Goal: Communication & Community: Participate in discussion

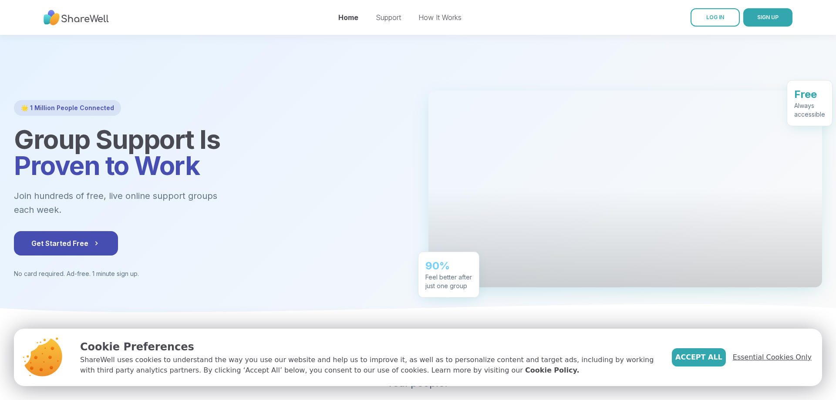
click at [761, 355] on span "Essential Cookies Only" at bounding box center [772, 357] width 79 height 10
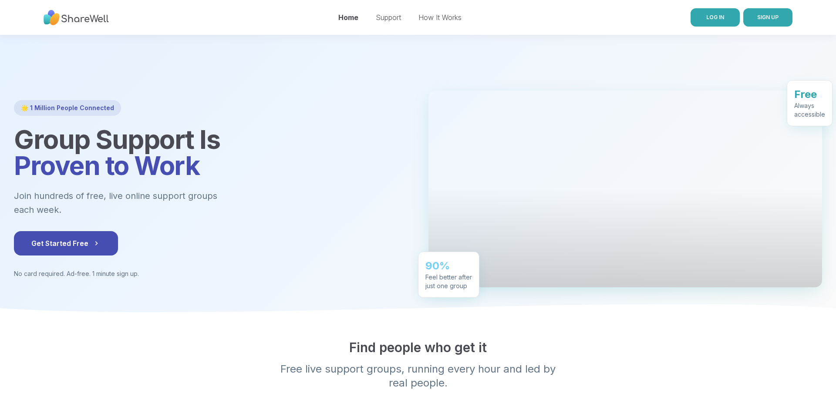
click at [716, 19] on span "LOG IN" at bounding box center [716, 17] width 18 height 7
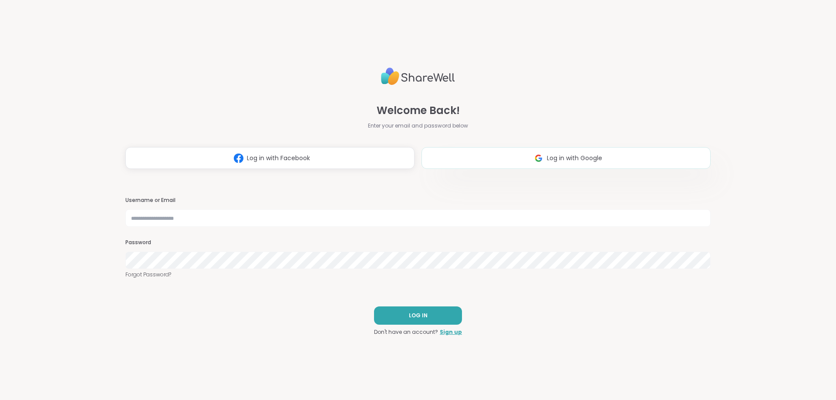
click at [573, 160] on span "Log in with Google" at bounding box center [574, 158] width 55 height 9
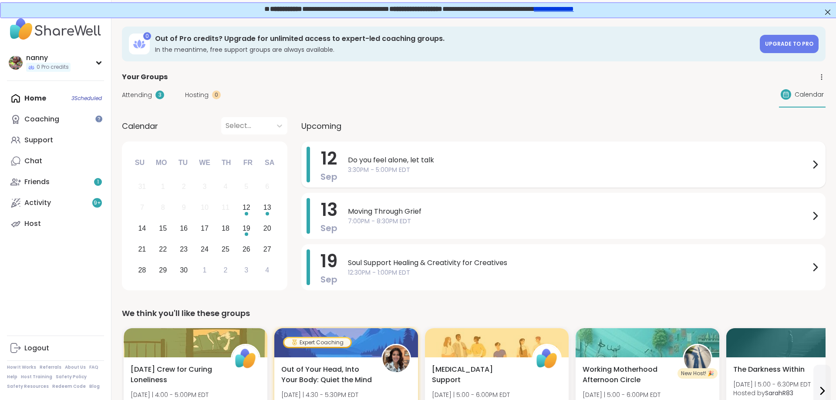
click at [367, 165] on span "Do you feel alone, let talk" at bounding box center [579, 160] width 462 height 10
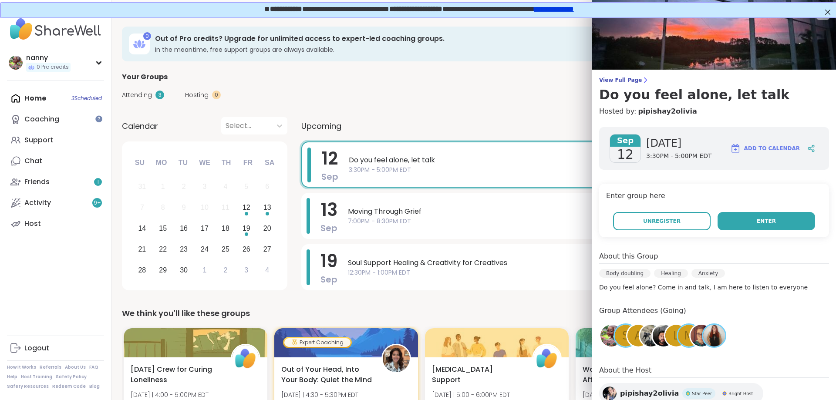
click at [775, 218] on button "Enter" at bounding box center [767, 221] width 98 height 18
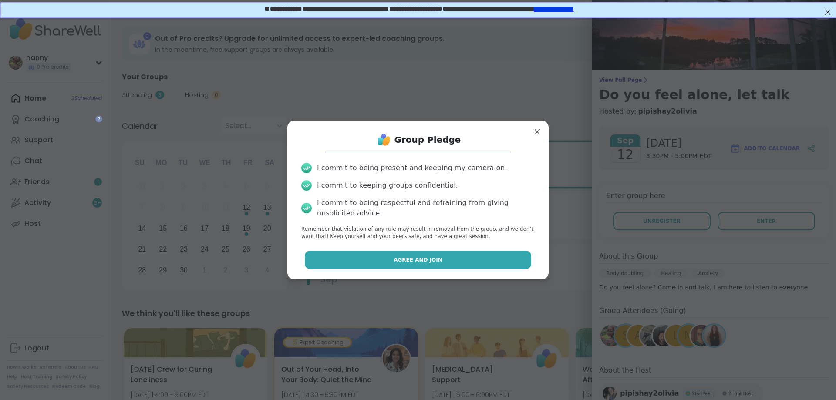
click at [470, 257] on button "Agree and Join" at bounding box center [418, 260] width 227 height 18
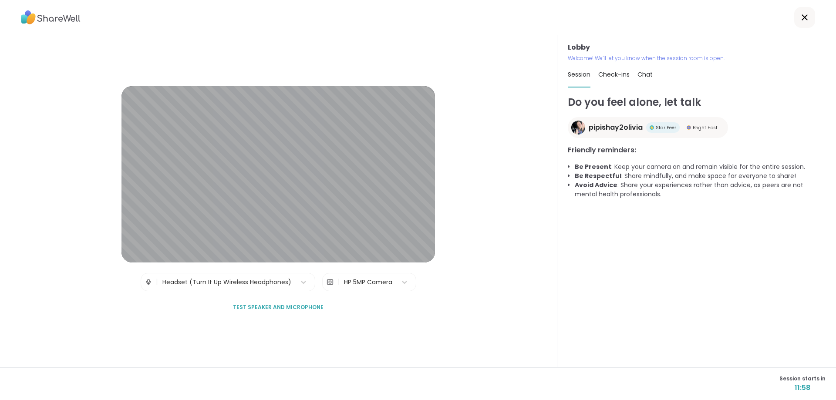
click at [609, 78] on span "Check-ins" at bounding box center [614, 74] width 31 height 9
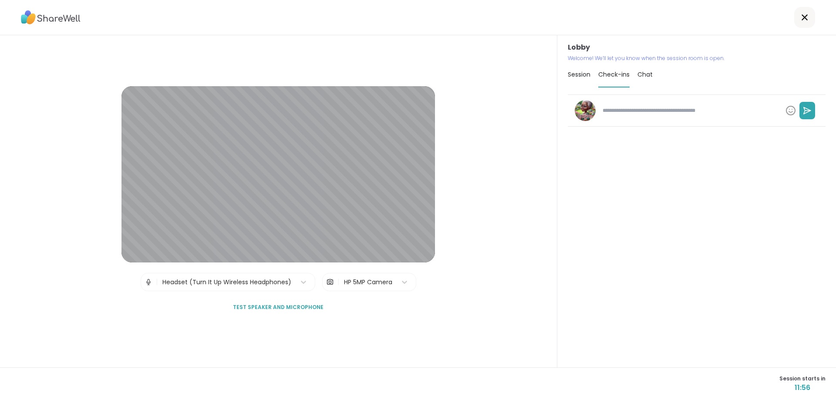
click at [643, 75] on span "Chat" at bounding box center [645, 74] width 15 height 9
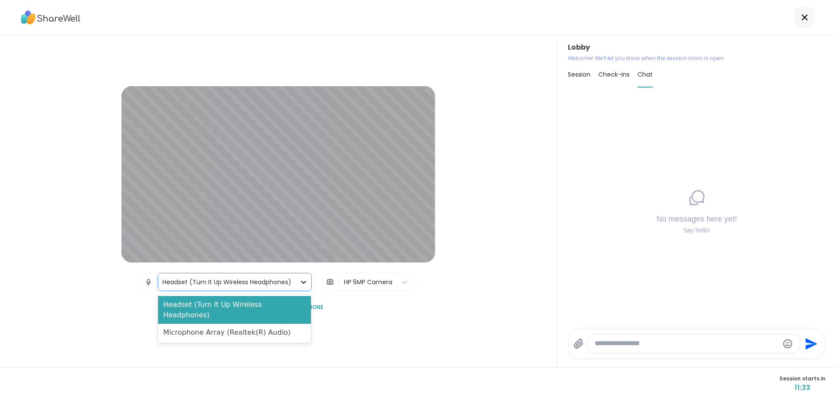
click at [303, 282] on icon at bounding box center [303, 282] width 9 height 9
click at [249, 324] on div "Microphone Array (Realtek(R) Audio)" at bounding box center [234, 332] width 153 height 17
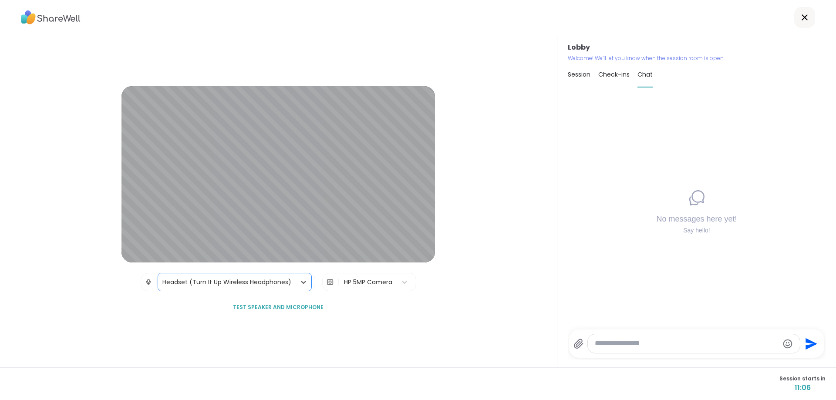
click at [286, 307] on span "Test speaker and microphone" at bounding box center [278, 308] width 91 height 8
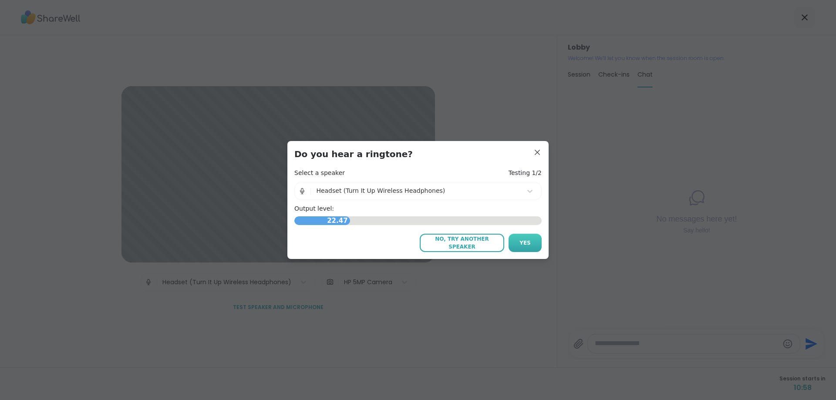
click at [524, 244] on span "Yes" at bounding box center [525, 243] width 11 height 8
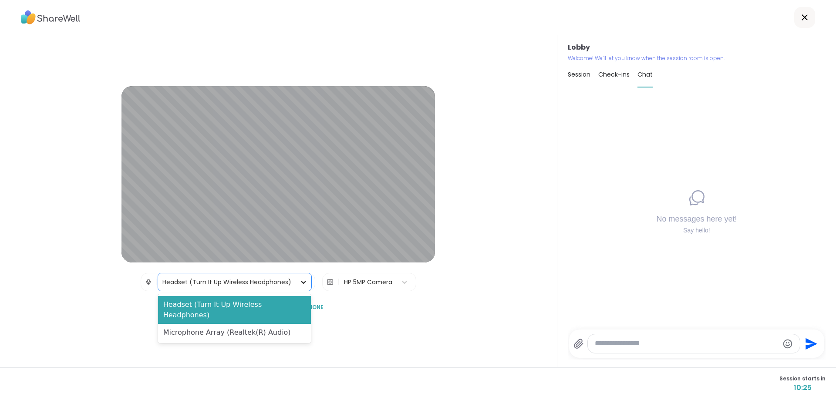
click at [303, 282] on icon at bounding box center [303, 282] width 9 height 9
click at [230, 324] on div "Microphone Array (Realtek(R) Audio)" at bounding box center [234, 332] width 153 height 17
click at [302, 284] on icon at bounding box center [303, 282] width 9 height 9
click at [251, 324] on div "Microphone Array (Realtek(R) Audio)" at bounding box center [234, 332] width 153 height 17
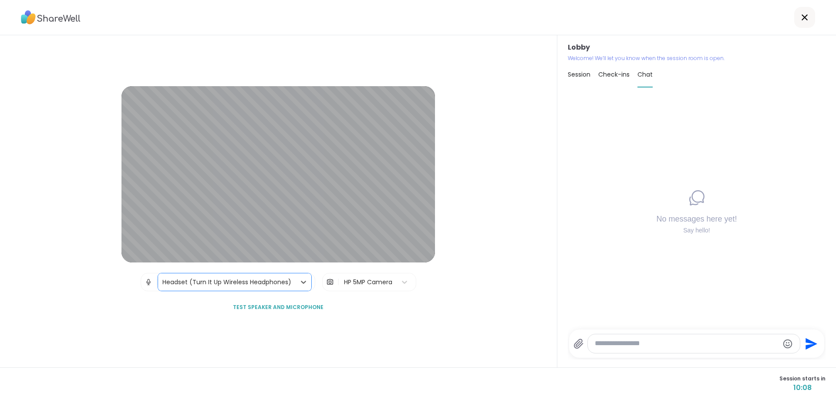
click at [146, 281] on img at bounding box center [149, 282] width 8 height 17
click at [255, 307] on span "Test speaker and microphone" at bounding box center [278, 308] width 91 height 8
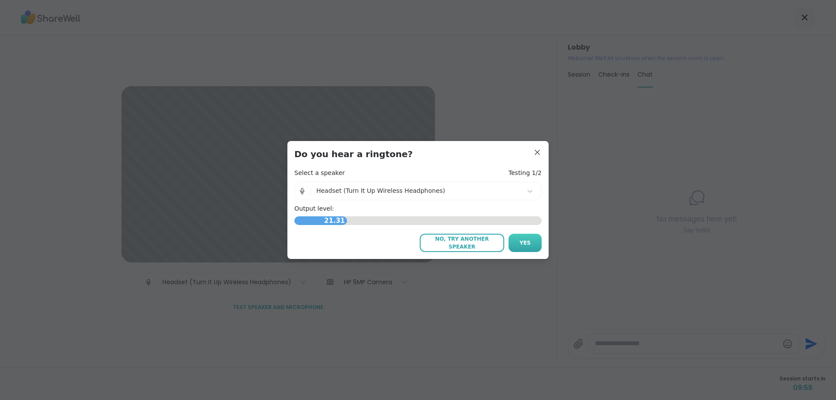
click at [529, 242] on span "Yes" at bounding box center [525, 243] width 11 height 8
click at [525, 240] on span "Yes" at bounding box center [525, 243] width 11 height 8
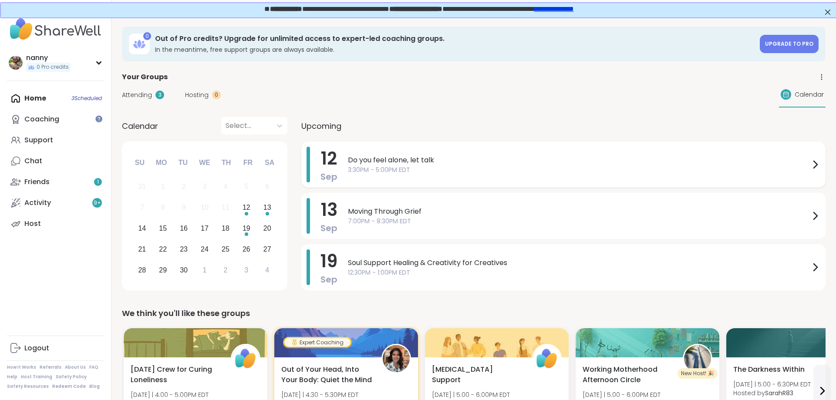
click at [437, 162] on span "Do you feel alone, let talk" at bounding box center [579, 160] width 462 height 10
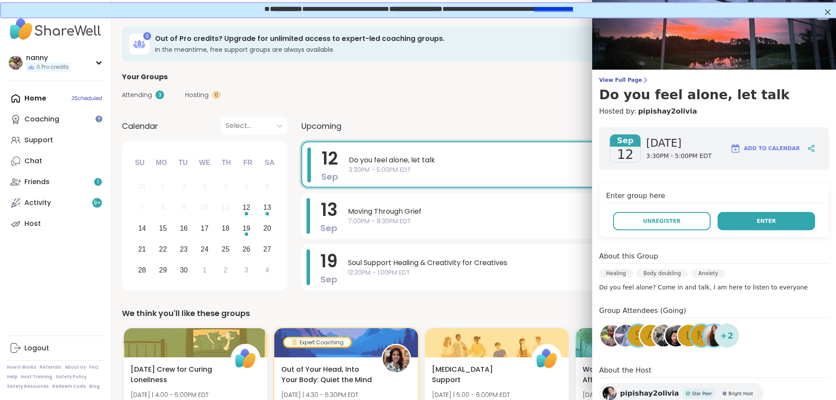
click at [773, 217] on span "Enter" at bounding box center [766, 221] width 19 height 8
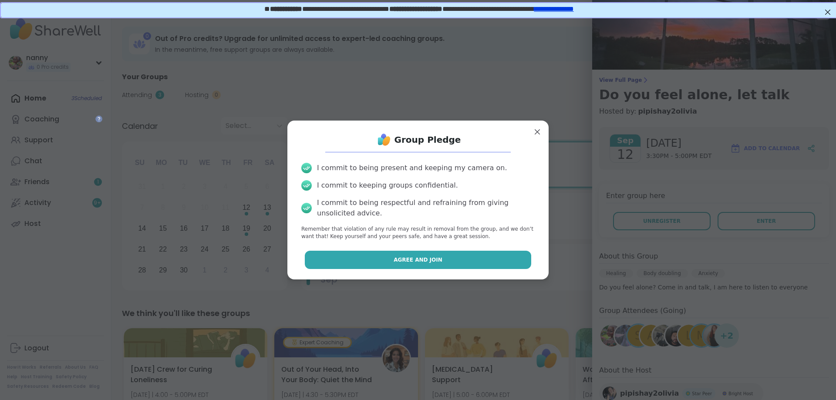
click at [505, 261] on button "Agree and Join" at bounding box center [418, 260] width 227 height 18
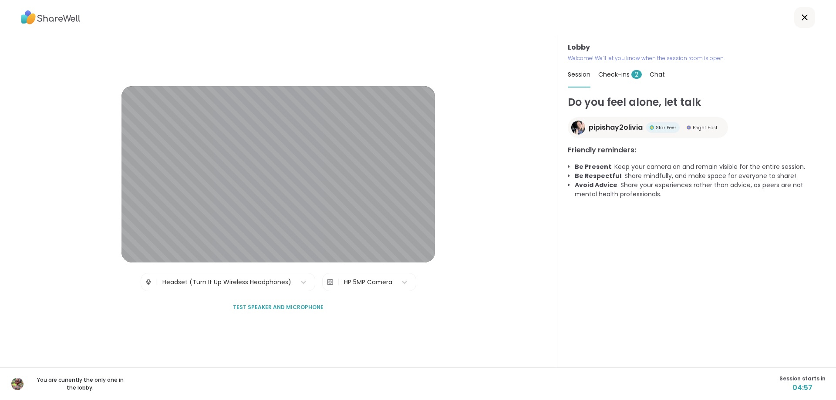
click at [617, 76] on span "Check-ins 2" at bounding box center [621, 74] width 44 height 9
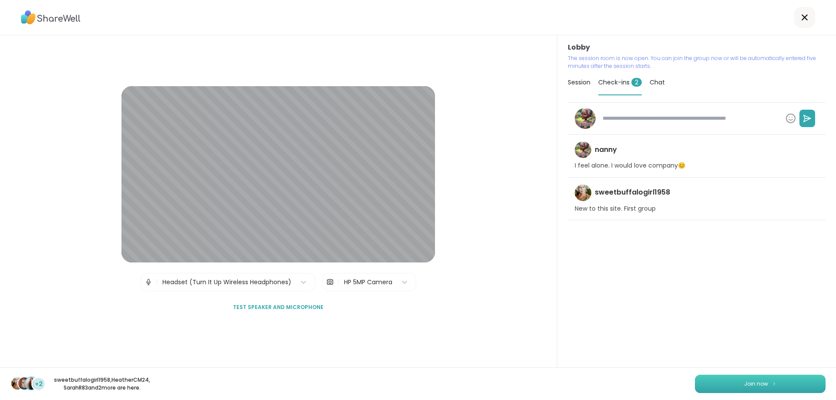
click at [735, 383] on button "Join now" at bounding box center [760, 384] width 131 height 18
type textarea "*"
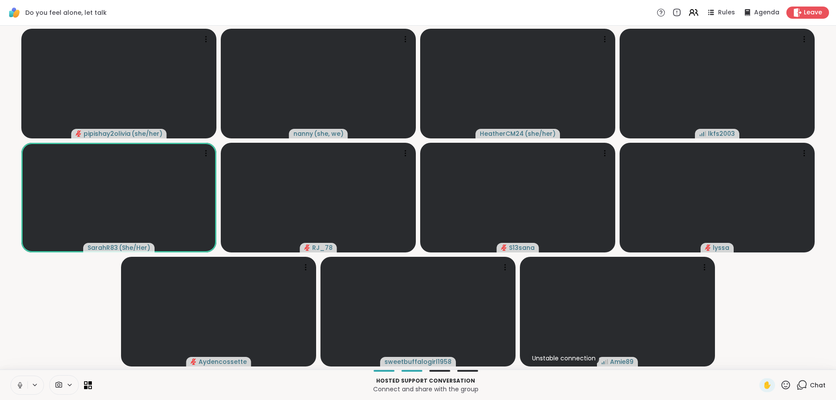
click at [829, 196] on video-player-container "pipishay2olivia ( she/her ) [PERSON_NAME] ( she, we ) HeatherCM24 ( she/her ) l…" at bounding box center [418, 197] width 826 height 337
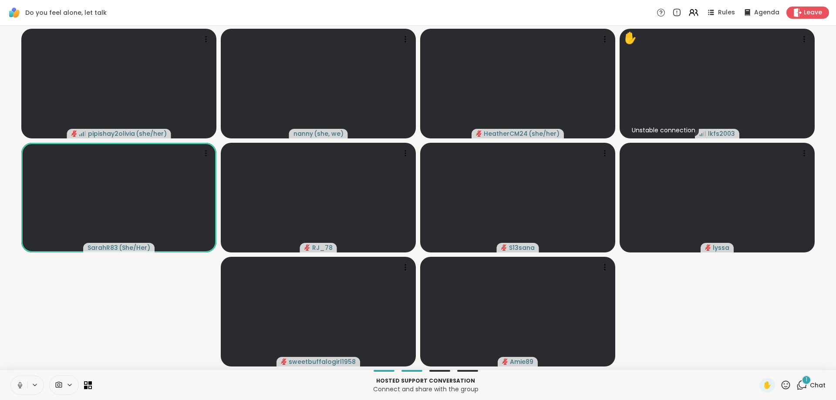
click at [20, 388] on icon at bounding box center [20, 386] width 8 height 8
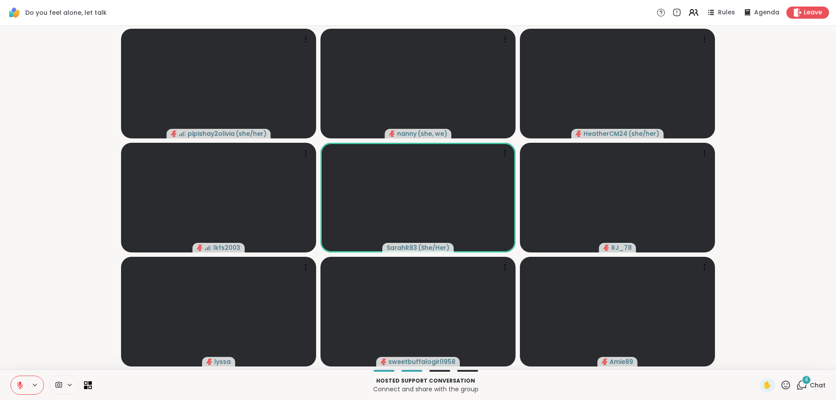
click at [18, 387] on icon at bounding box center [20, 385] width 6 height 6
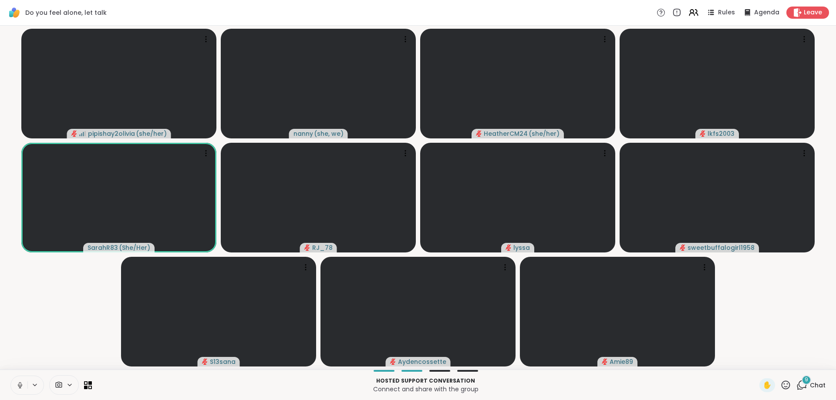
click at [784, 385] on icon at bounding box center [786, 385] width 11 height 11
click at [759, 366] on span "❤️" at bounding box center [760, 362] width 9 height 10
click at [768, 387] on span "✋" at bounding box center [767, 385] width 9 height 10
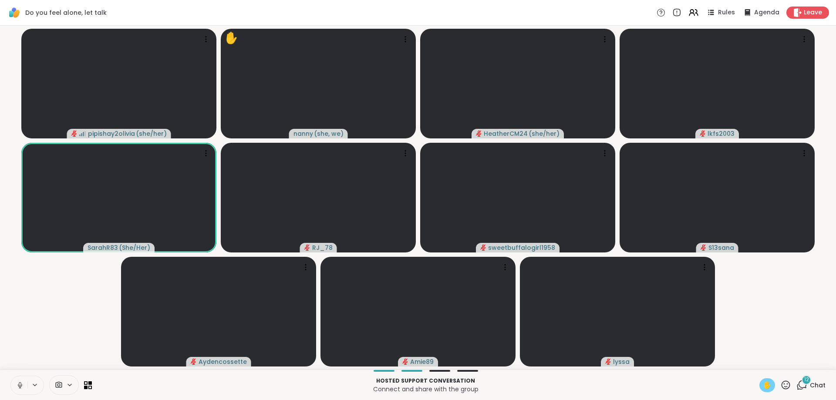
click at [788, 387] on icon at bounding box center [786, 385] width 9 height 9
click at [759, 366] on span "❤️" at bounding box center [760, 362] width 9 height 10
click at [805, 385] on icon at bounding box center [802, 385] width 11 height 11
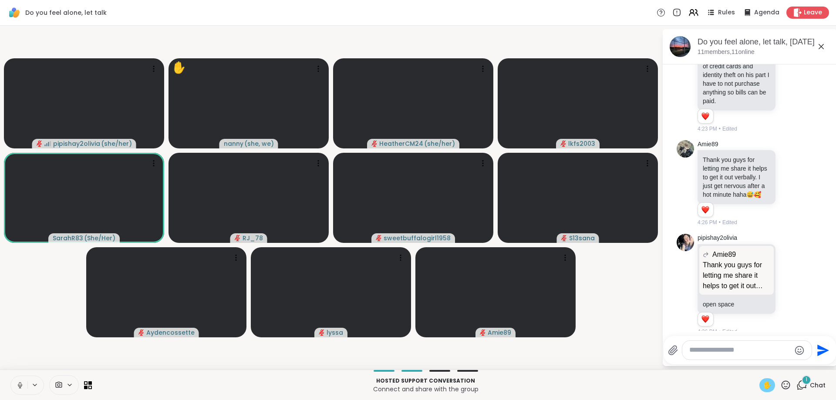
scroll to position [1120, 0]
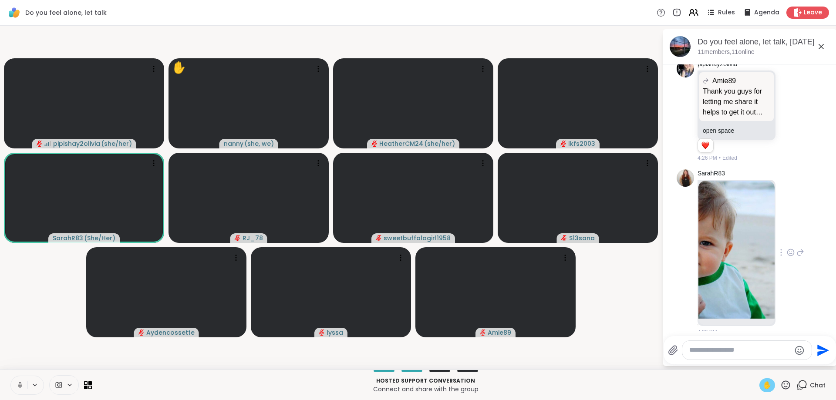
click at [720, 220] on img at bounding box center [737, 250] width 76 height 138
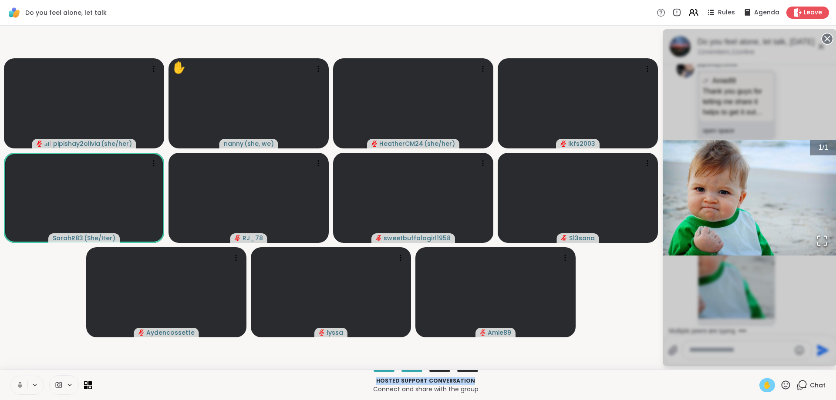
click at [699, 383] on p "Hosted support conversation" at bounding box center [425, 381] width 657 height 8
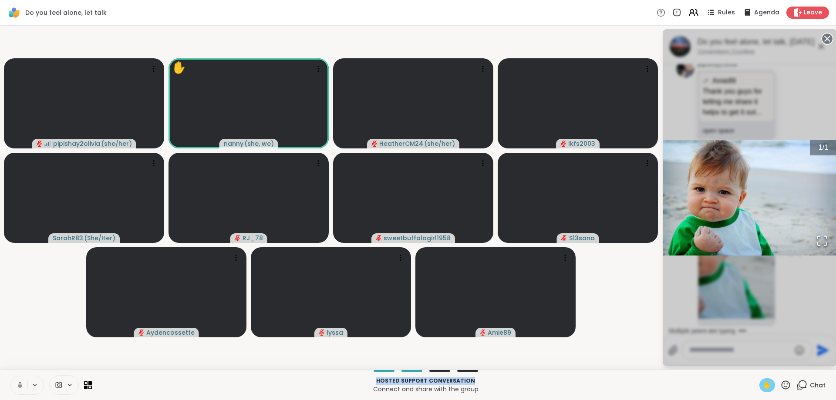
click at [829, 39] on circle at bounding box center [828, 39] width 10 height 10
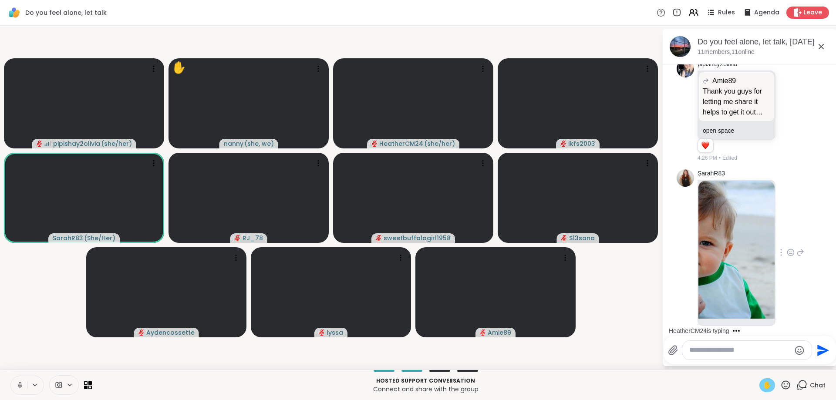
click at [692, 352] on textarea "Type your message" at bounding box center [741, 350] width 102 height 9
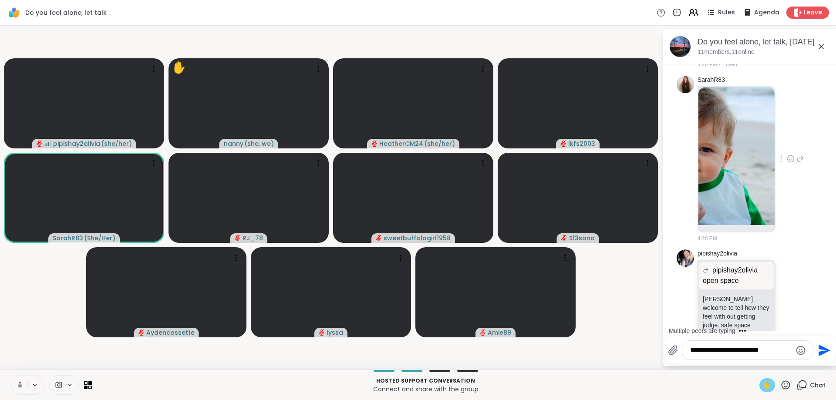
scroll to position [1226, 0]
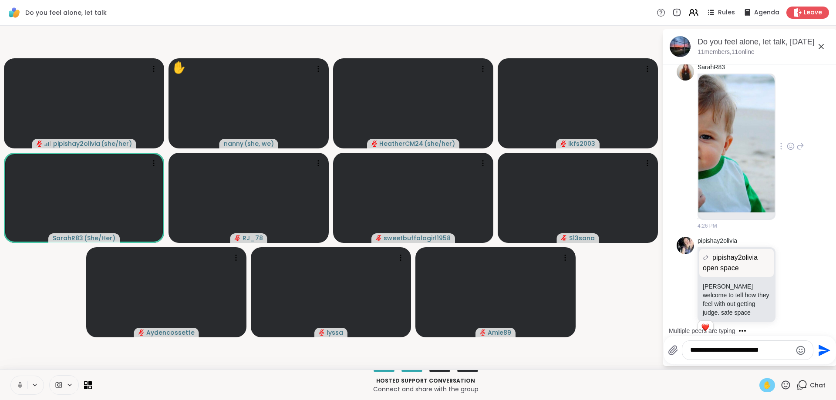
type textarea "**********"
click at [822, 353] on icon "Send" at bounding box center [825, 351] width 12 height 12
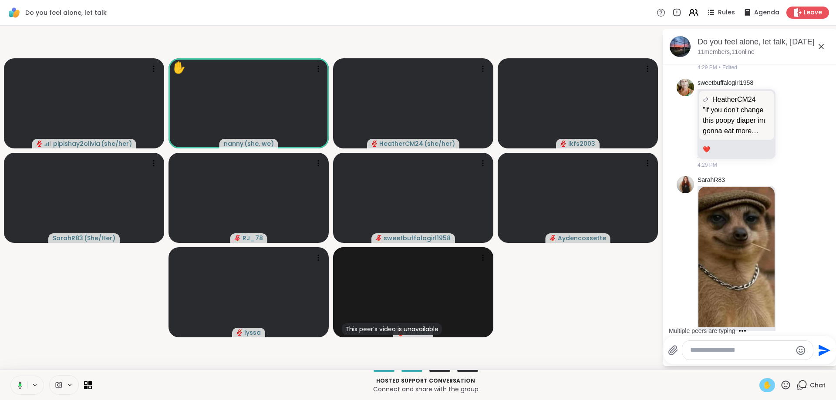
scroll to position [1903, 0]
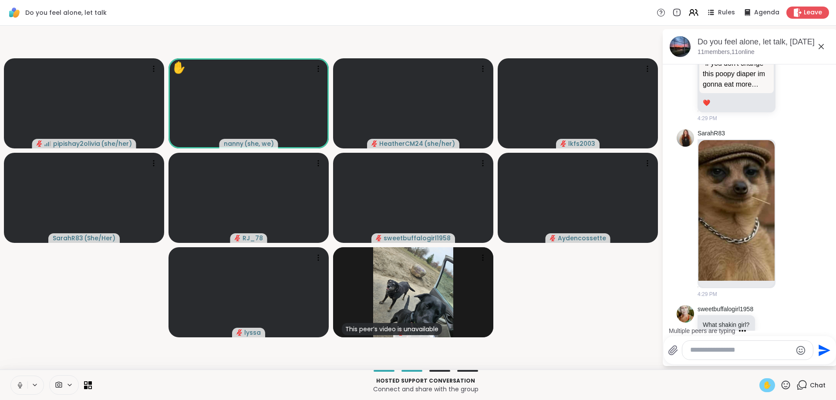
click at [694, 351] on textarea "Type your message" at bounding box center [742, 350] width 102 height 9
type textarea "**********"
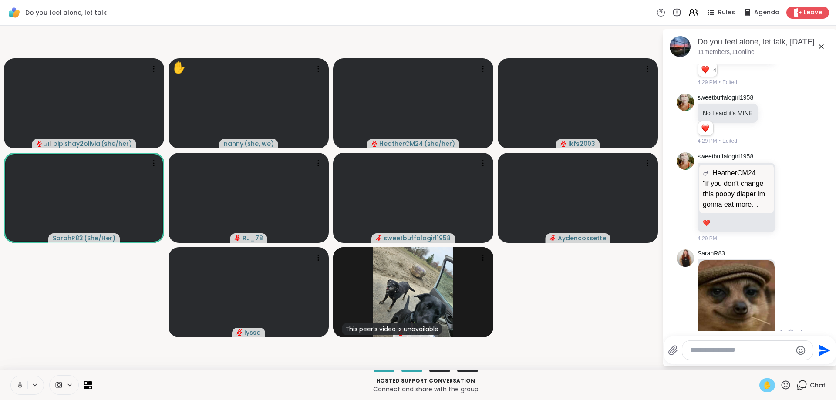
scroll to position [2031, 0]
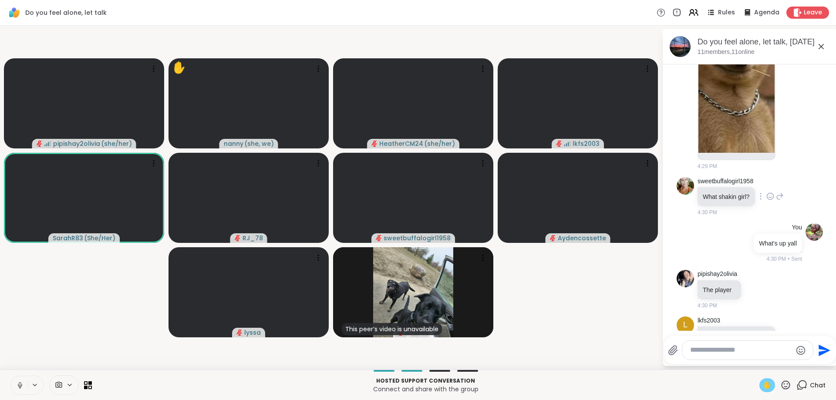
click at [738, 193] on p "What shakin girl?" at bounding box center [726, 197] width 47 height 9
click at [770, 193] on icon at bounding box center [771, 196] width 7 height 7
click at [771, 179] on div "Select Reaction: Heart" at bounding box center [771, 183] width 8 height 8
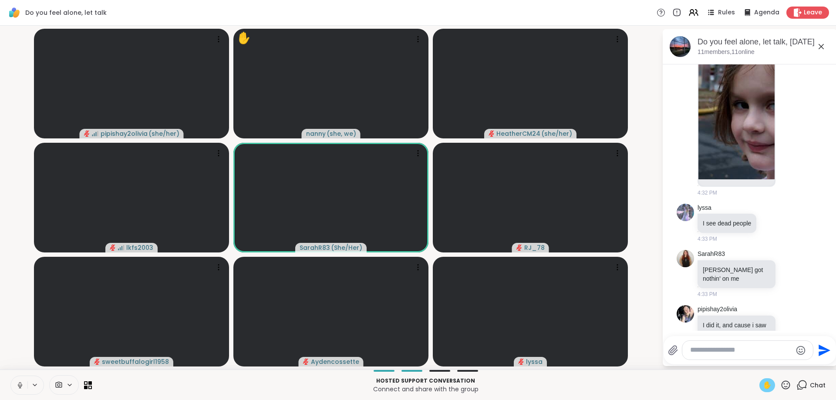
scroll to position [2800, 0]
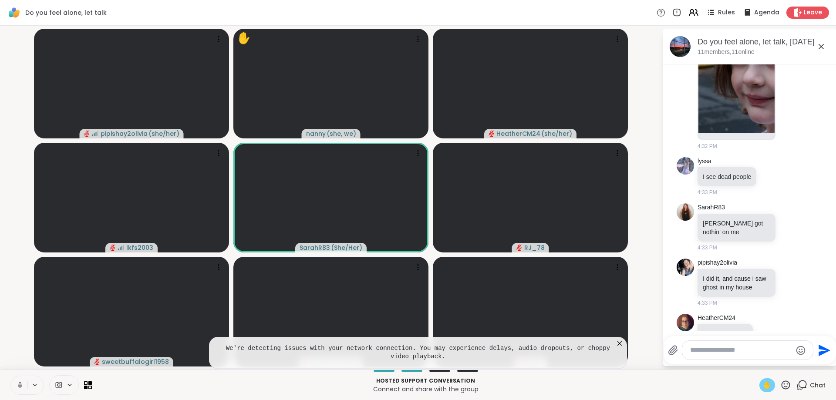
click at [689, 347] on div at bounding box center [748, 350] width 131 height 19
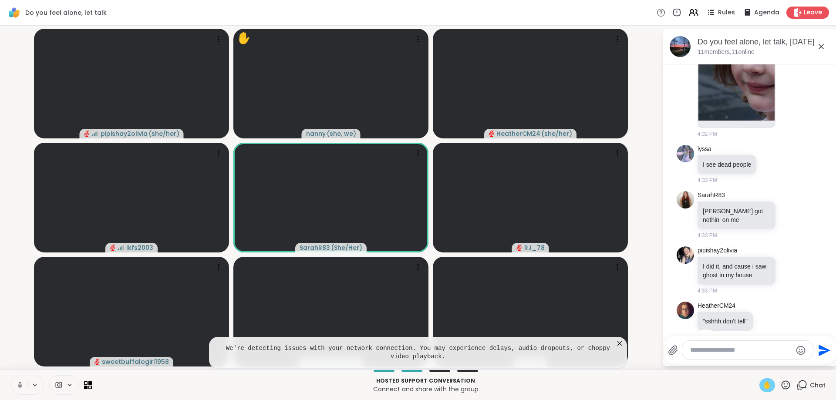
click at [697, 348] on textarea "Type your message" at bounding box center [742, 350] width 102 height 9
type textarea "**********"
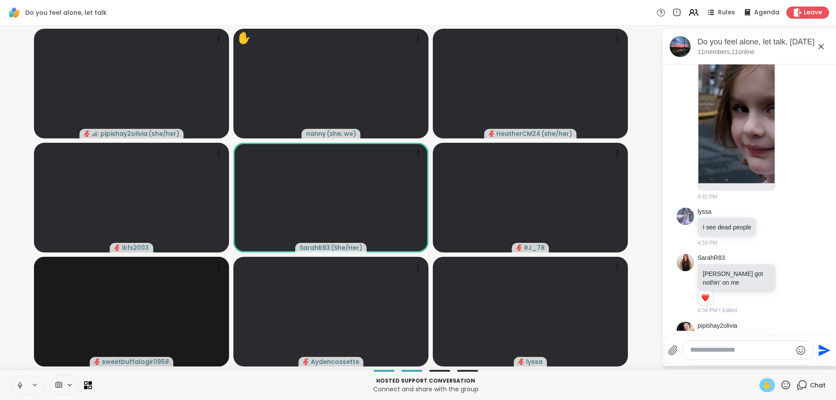
scroll to position [2998, 0]
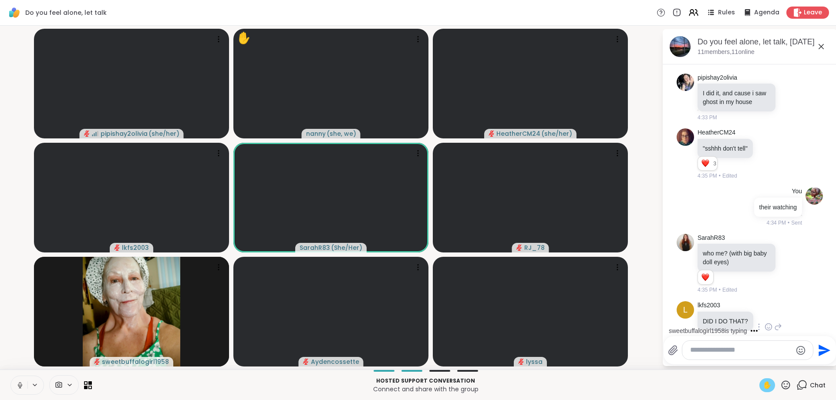
click at [775, 322] on icon at bounding box center [779, 327] width 8 height 10
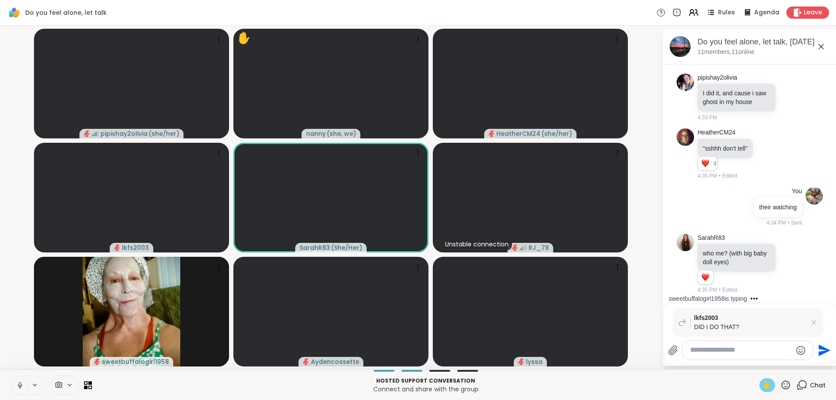
scroll to position [3085, 0]
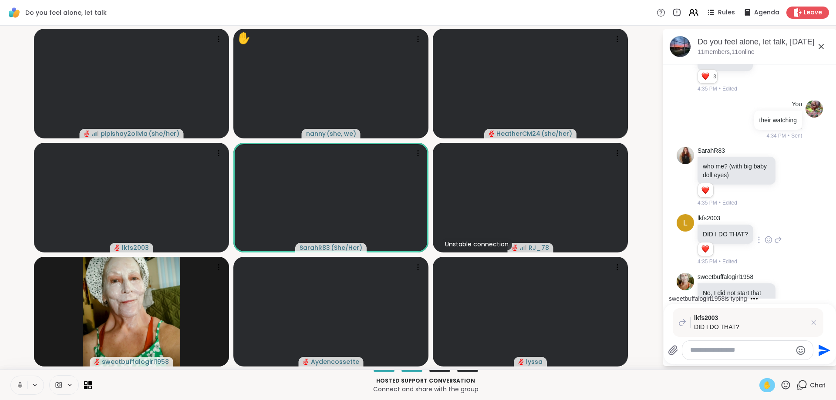
click at [706, 314] on span "4:35 PM" at bounding box center [708, 318] width 20 height 8
click at [791, 293] on icon at bounding box center [791, 297] width 8 height 9
click at [721, 279] on div "Select Reaction: Heart" at bounding box center [722, 283] width 8 height 8
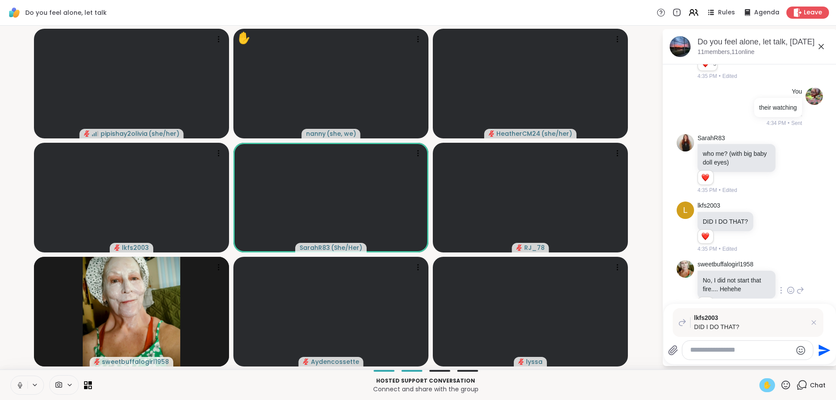
scroll to position [3236, 0]
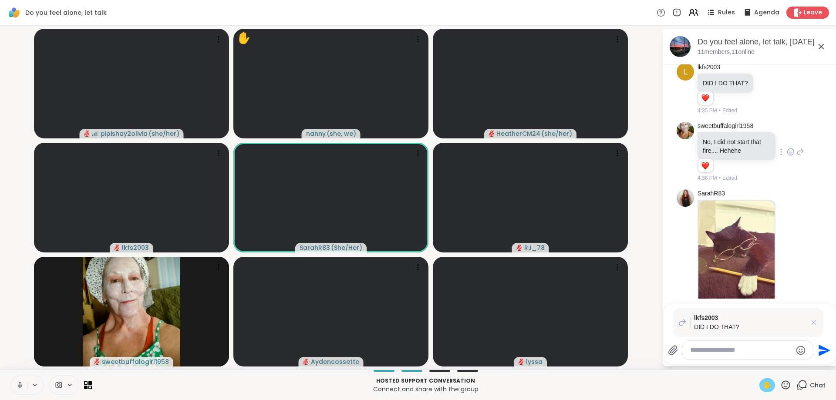
click at [699, 348] on textarea "Type your message" at bounding box center [742, 350] width 102 height 9
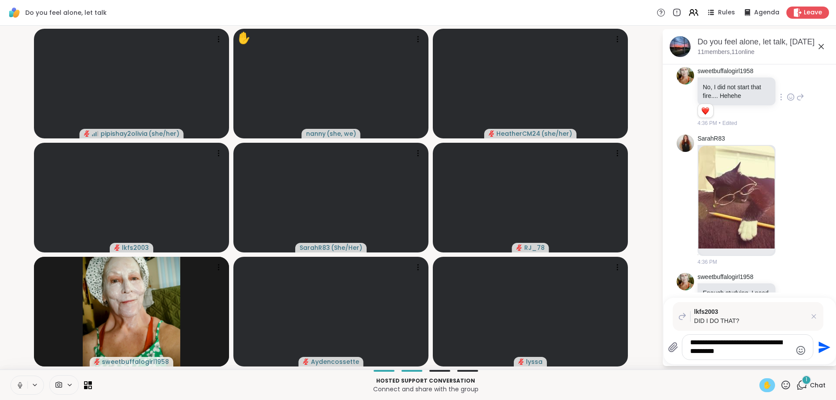
scroll to position [3353, 0]
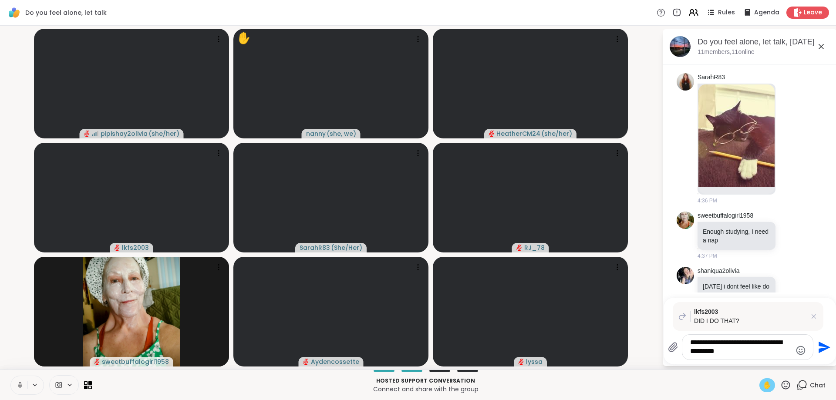
type textarea "**********"
click at [827, 349] on icon "Send" at bounding box center [825, 348] width 12 height 12
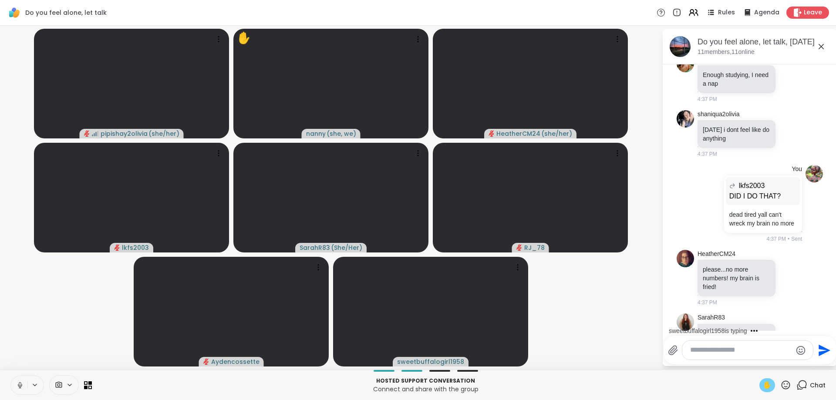
scroll to position [3596, 0]
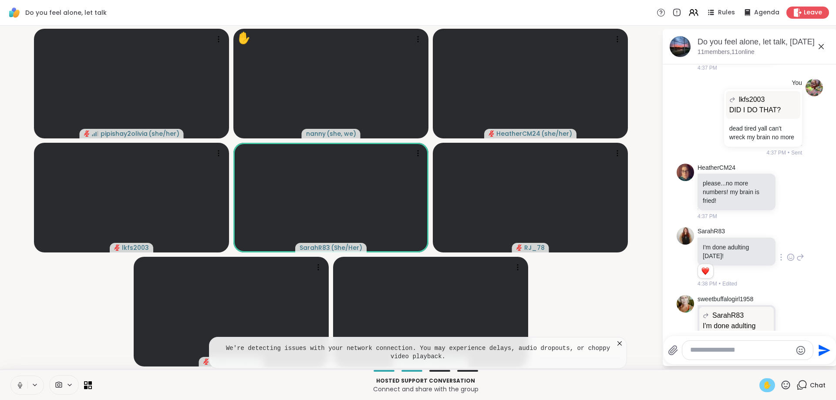
click at [789, 253] on icon at bounding box center [791, 257] width 8 height 9
click at [789, 240] on div "Select Reaction: Heart" at bounding box center [791, 244] width 8 height 8
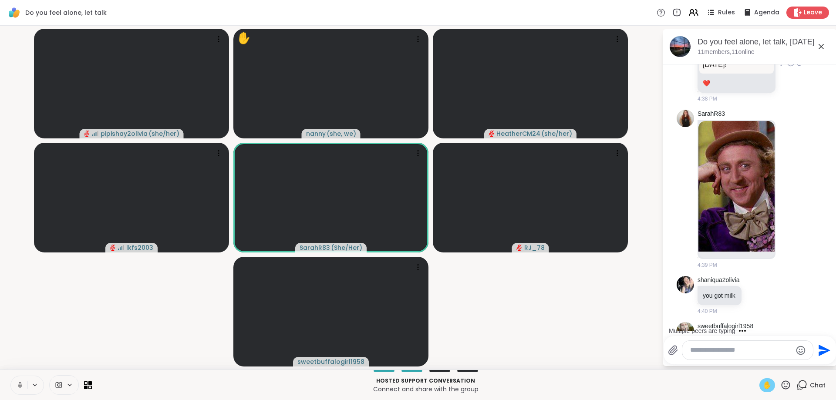
scroll to position [3931, 0]
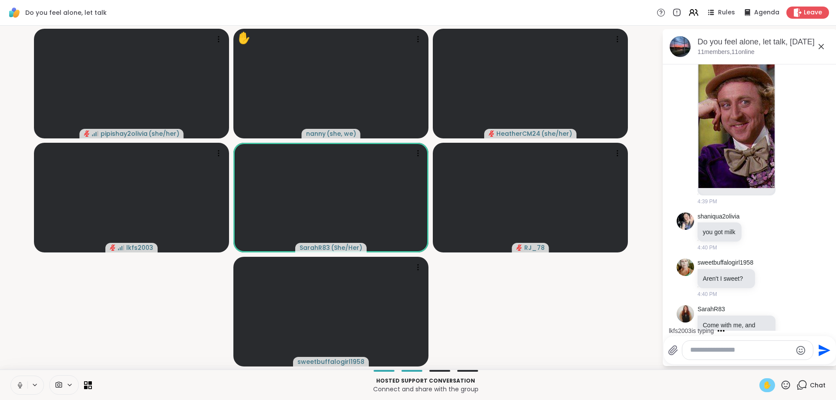
click at [689, 345] on div at bounding box center [748, 350] width 131 height 19
click at [692, 345] on div at bounding box center [748, 350] width 131 height 19
click at [691, 348] on textarea "Type your message" at bounding box center [742, 350] width 102 height 9
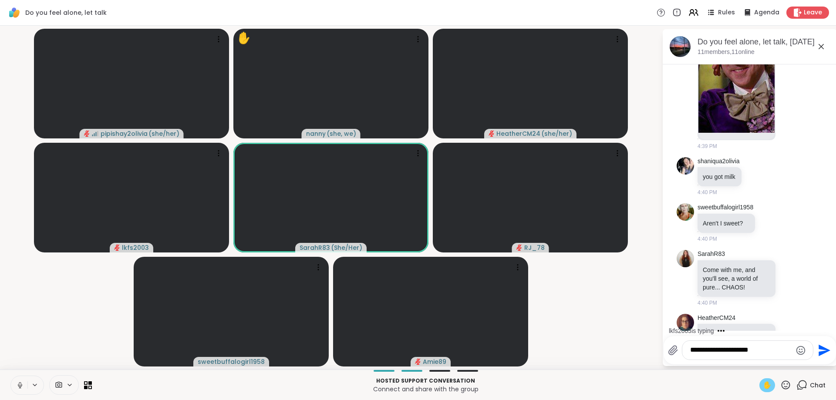
type textarea "**********"
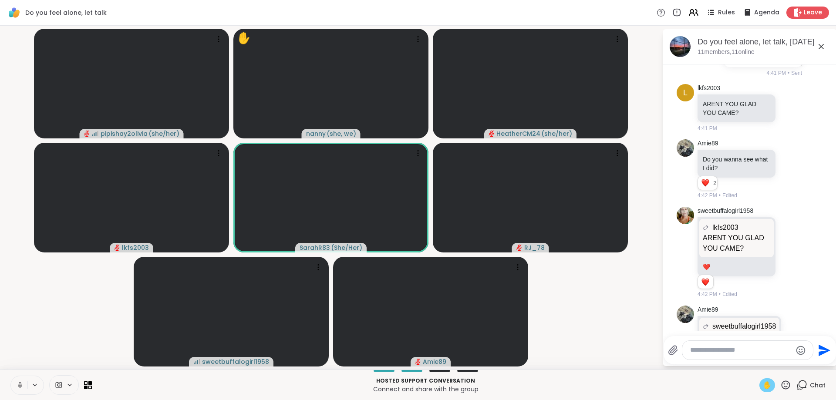
scroll to position [4352, 0]
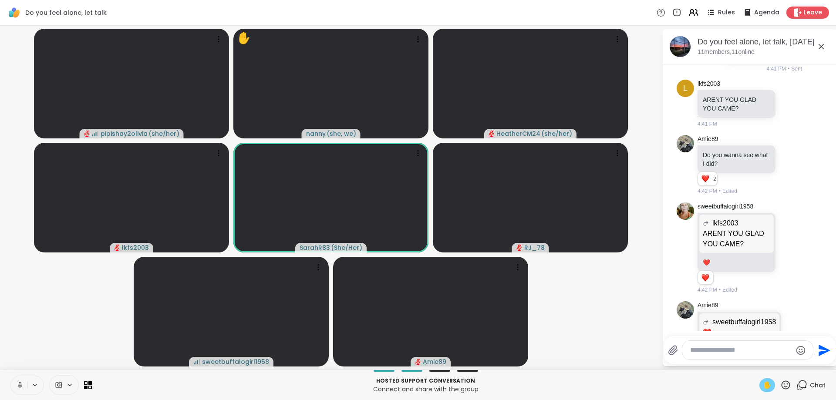
click at [785, 387] on icon at bounding box center [786, 385] width 9 height 9
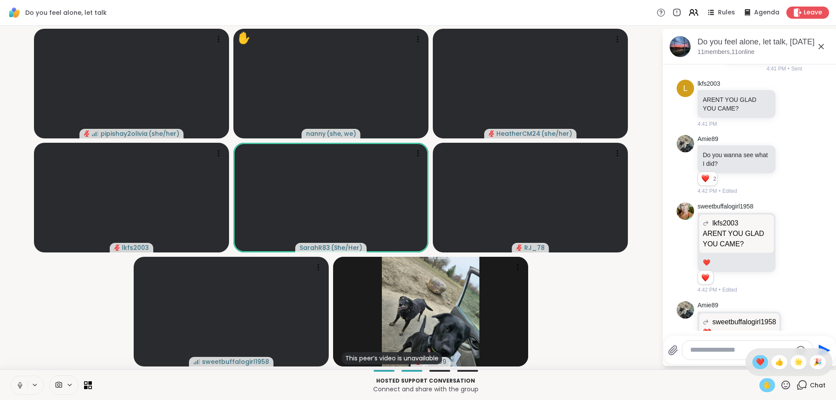
click at [760, 361] on span "❤️" at bounding box center [760, 362] width 9 height 10
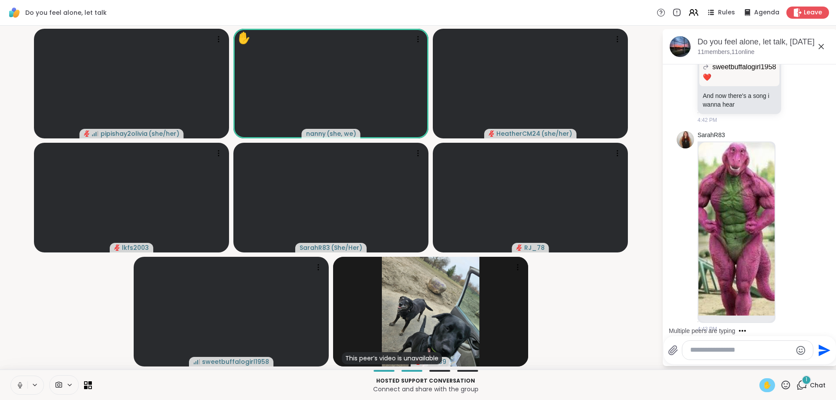
scroll to position [4662, 0]
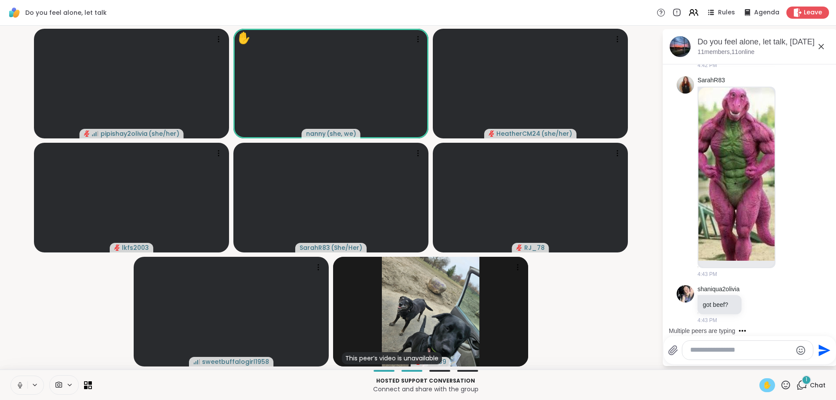
click at [697, 348] on textarea "Type your message" at bounding box center [742, 350] width 102 height 9
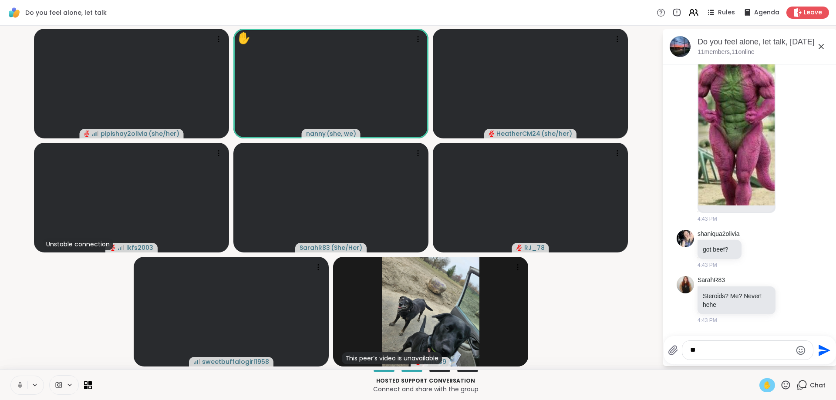
type textarea "*"
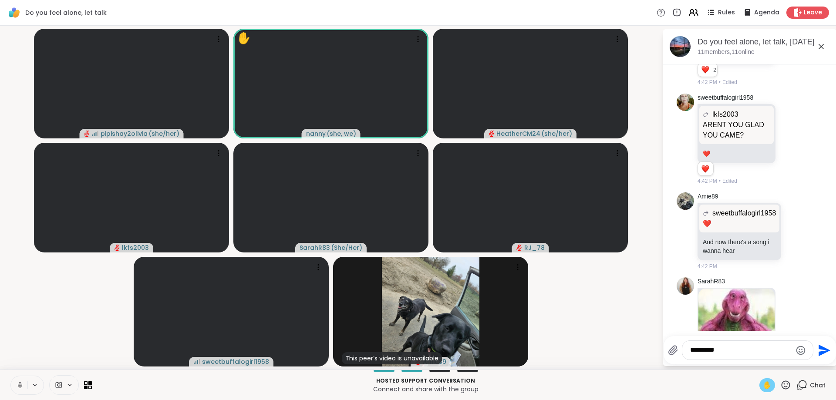
scroll to position [4533, 0]
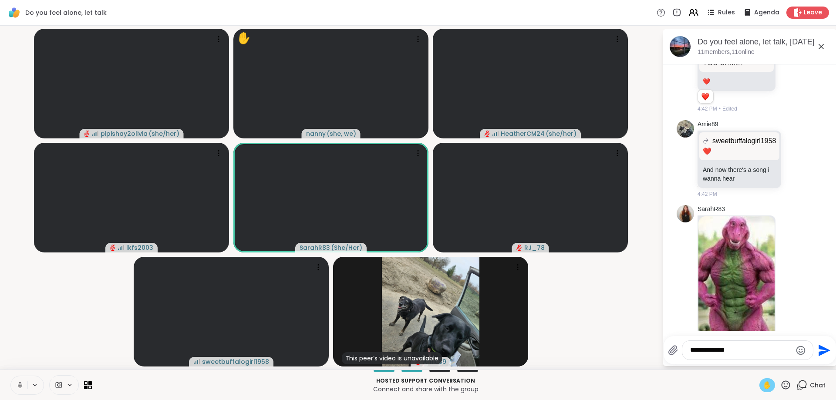
click at [717, 350] on textarea "**********" at bounding box center [742, 350] width 102 height 9
type textarea "**********"
click at [822, 346] on icon "Send" at bounding box center [824, 351] width 14 height 14
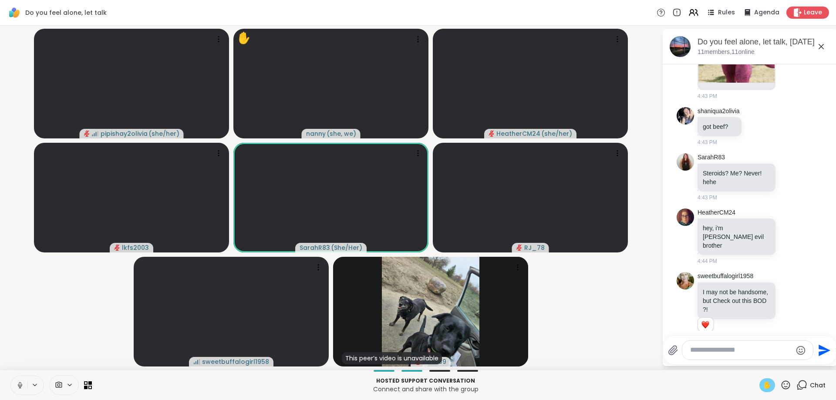
scroll to position [4853, 0]
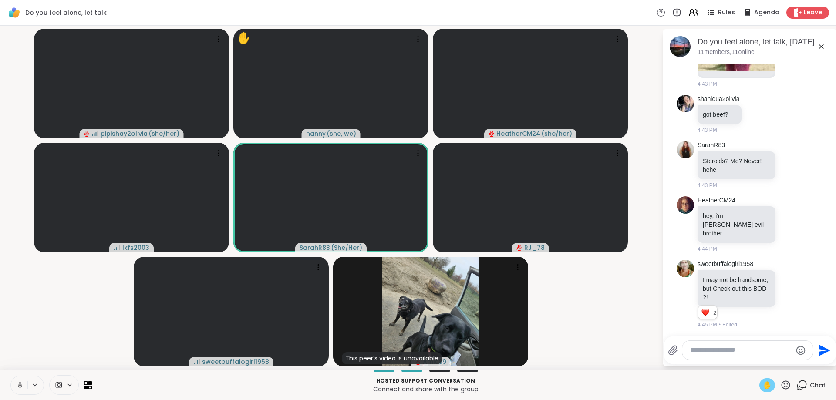
click at [787, 387] on icon at bounding box center [786, 385] width 9 height 9
click at [758, 359] on span "❤️" at bounding box center [760, 362] width 9 height 10
click at [766, 157] on p "Steroids? Me? Never! hehe" at bounding box center [737, 165] width 68 height 17
click at [791, 160] on icon at bounding box center [791, 164] width 8 height 9
click at [722, 147] on div "Select Reaction: Heart" at bounding box center [722, 151] width 8 height 8
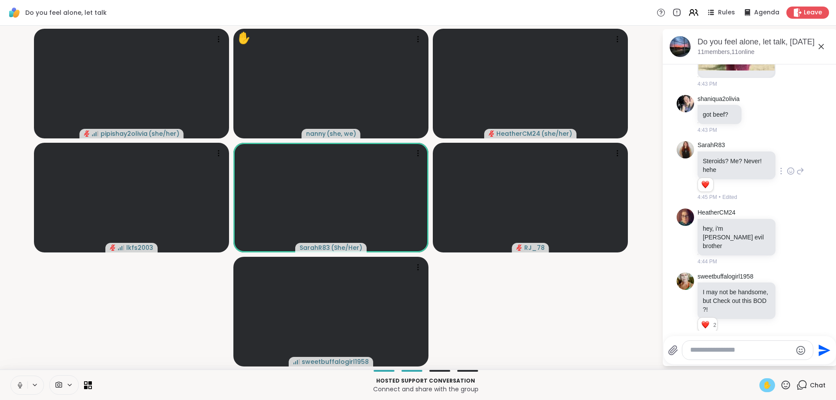
scroll to position [5040, 0]
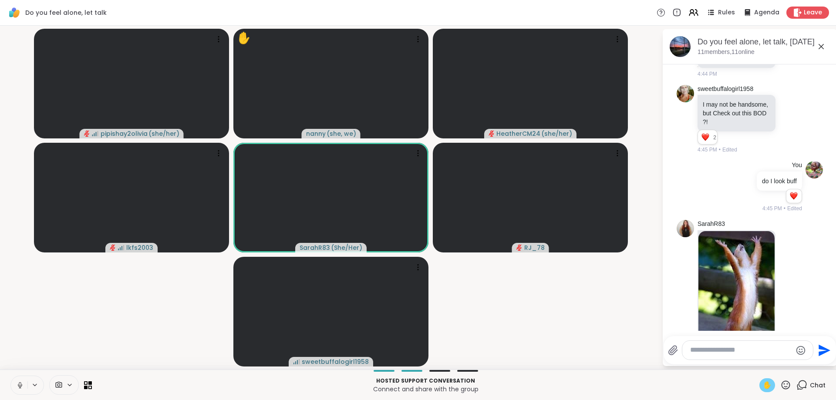
click at [691, 348] on textarea "Type your message" at bounding box center [742, 350] width 102 height 9
type textarea "**********"
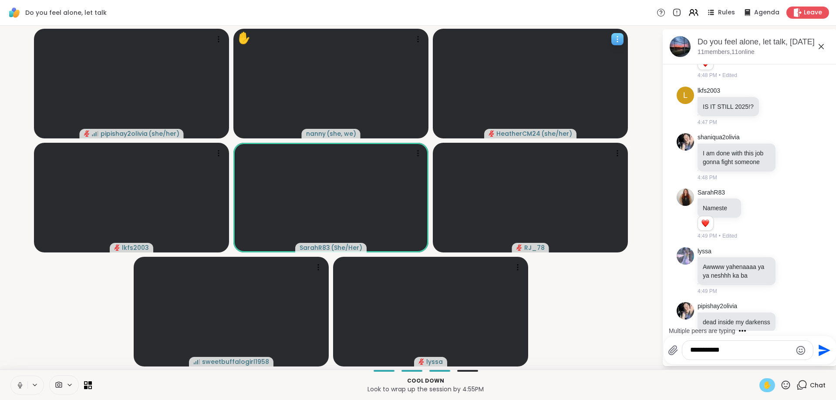
scroll to position [5598, 0]
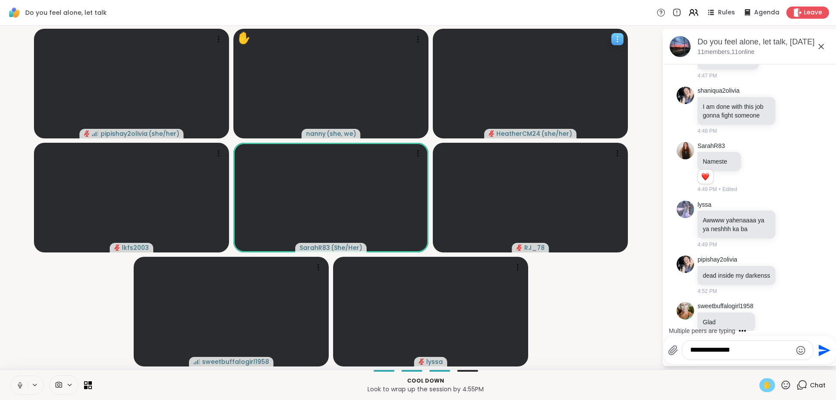
type textarea "**********"
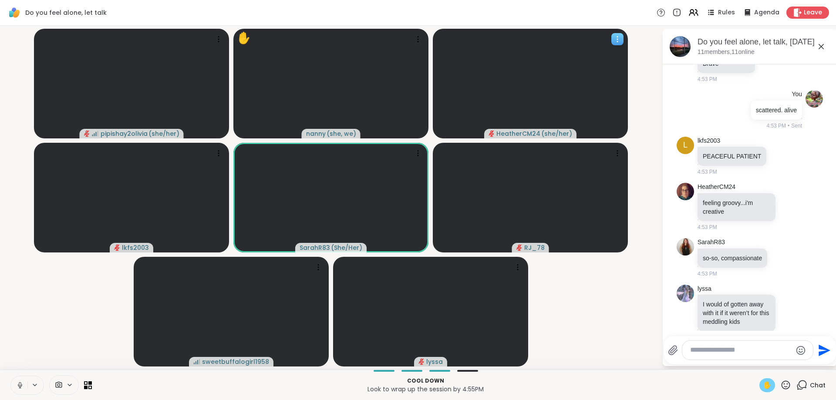
scroll to position [5949, 0]
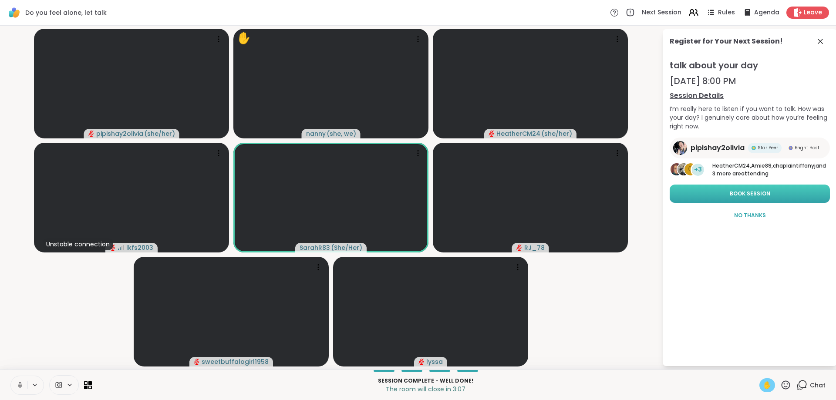
click at [732, 193] on span "Book Session" at bounding box center [750, 194] width 41 height 8
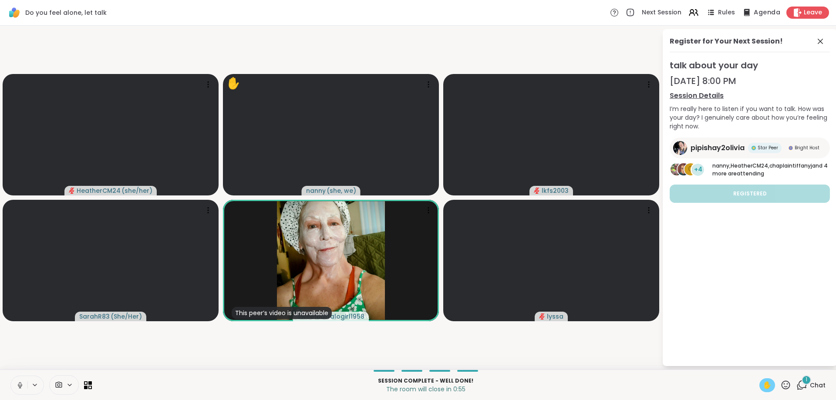
click at [768, 13] on span "Agenda" at bounding box center [767, 12] width 27 height 9
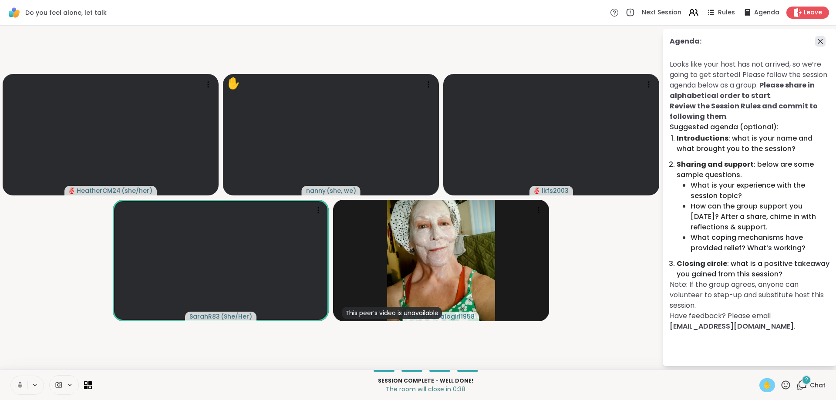
click at [819, 42] on icon at bounding box center [821, 41] width 10 height 10
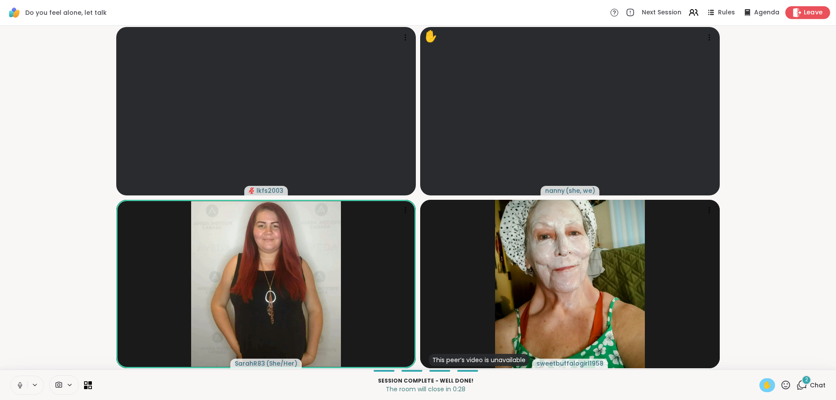
click at [804, 13] on div "Leave" at bounding box center [808, 12] width 45 height 13
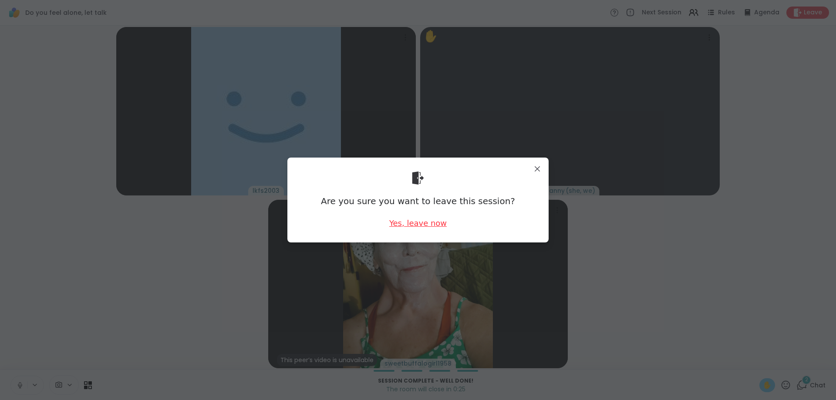
click at [417, 224] on div "Yes, leave now" at bounding box center [418, 223] width 58 height 11
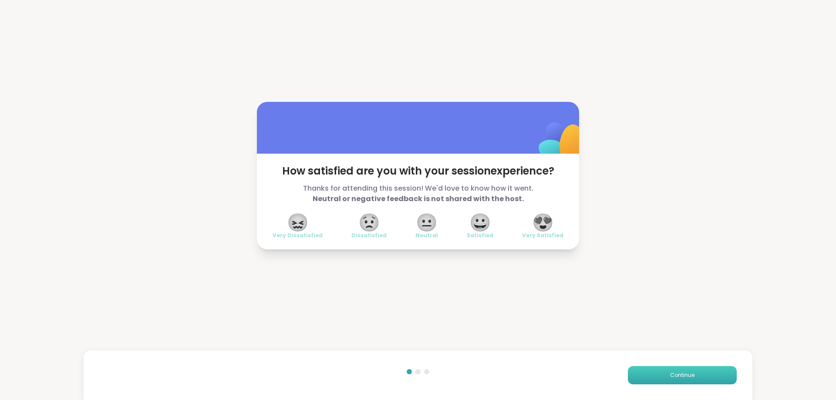
click at [666, 380] on button "Continue" at bounding box center [682, 375] width 109 height 18
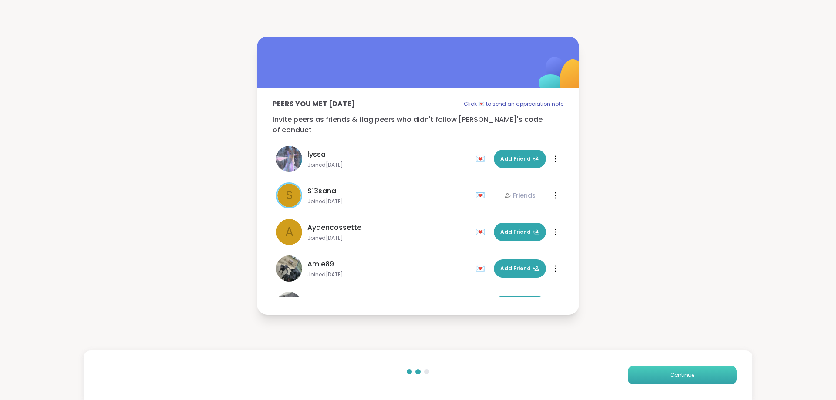
click at [667, 376] on button "Continue" at bounding box center [682, 375] width 109 height 18
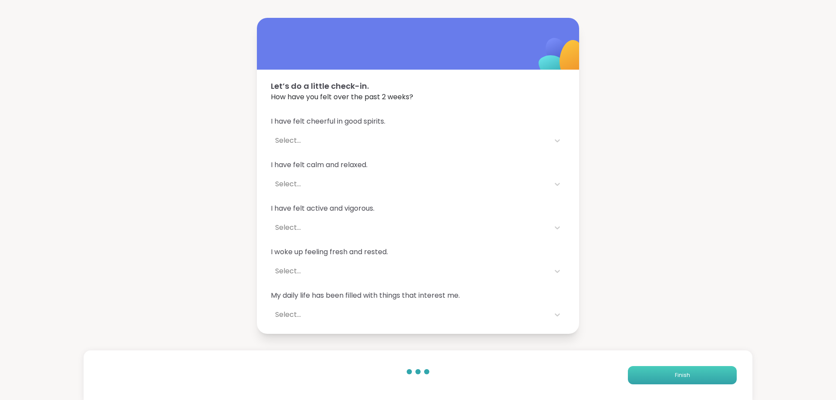
click at [667, 376] on button "Finish" at bounding box center [682, 375] width 109 height 18
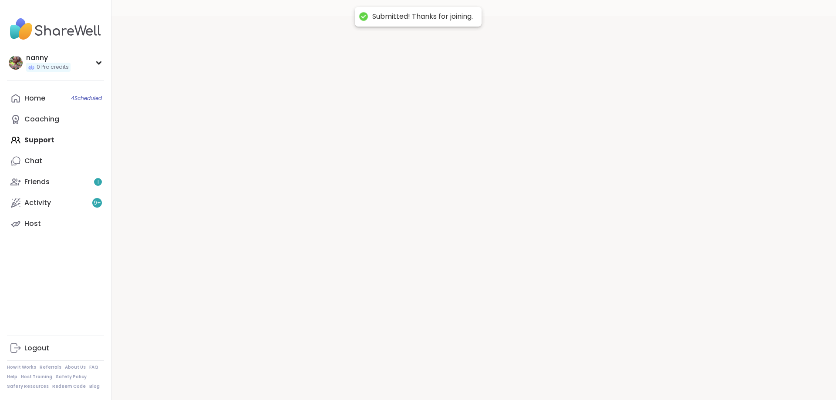
click at [667, 376] on div at bounding box center [474, 216] width 725 height 400
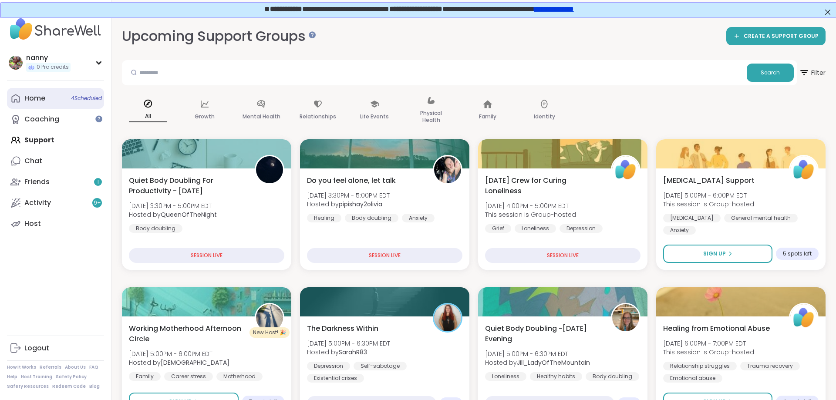
click at [80, 98] on span "4 Scheduled" at bounding box center [86, 98] width 31 height 7
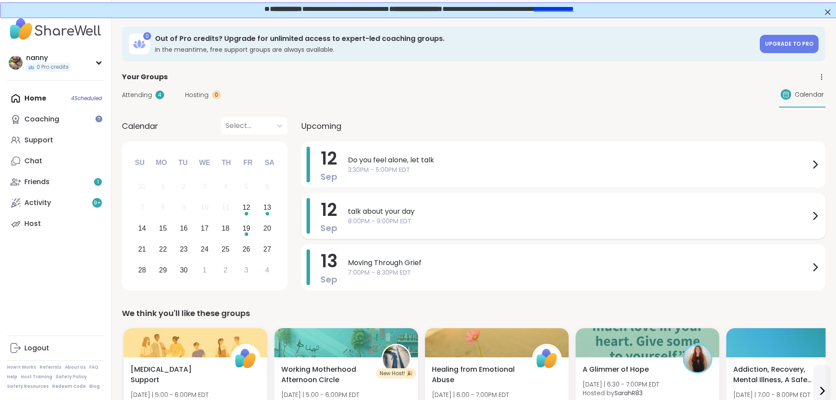
drag, startPoint x: 571, startPoint y: 204, endPoint x: 723, endPoint y: 198, distance: 151.7
click at [723, 198] on div "talk about your day 8:00PM - 9:00PM EDT" at bounding box center [584, 216] width 473 height 36
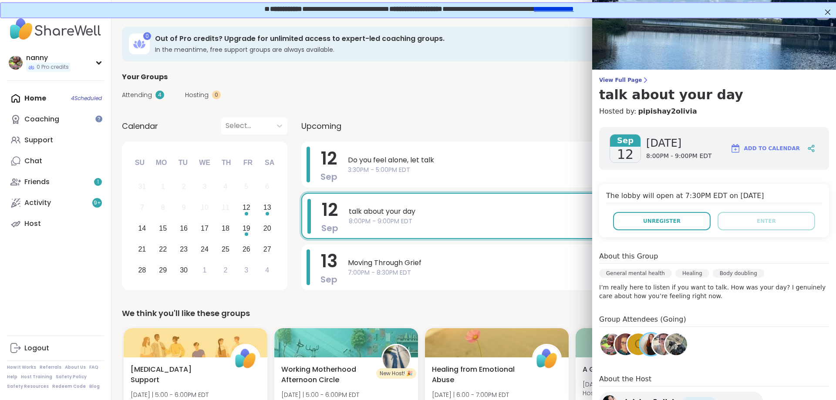
click at [809, 211] on div "The lobby will open at 7:30PM EDT on [DATE] Unregister Enter" at bounding box center [714, 211] width 230 height 54
click at [647, 218] on span "Unregister" at bounding box center [661, 221] width 37 height 8
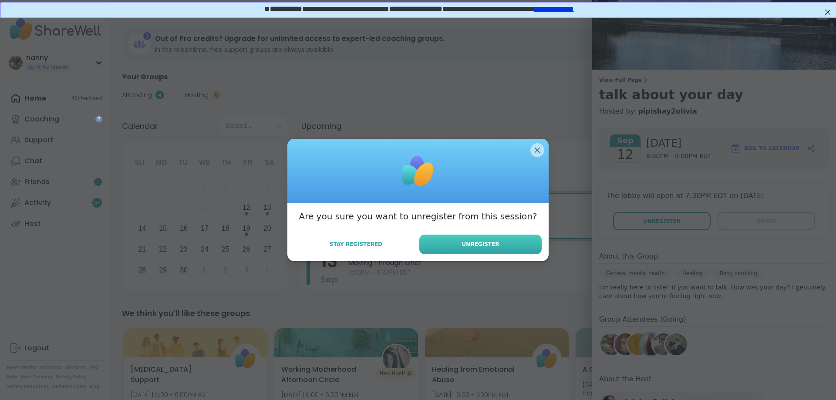
click at [503, 243] on button "Unregister" at bounding box center [481, 245] width 122 height 20
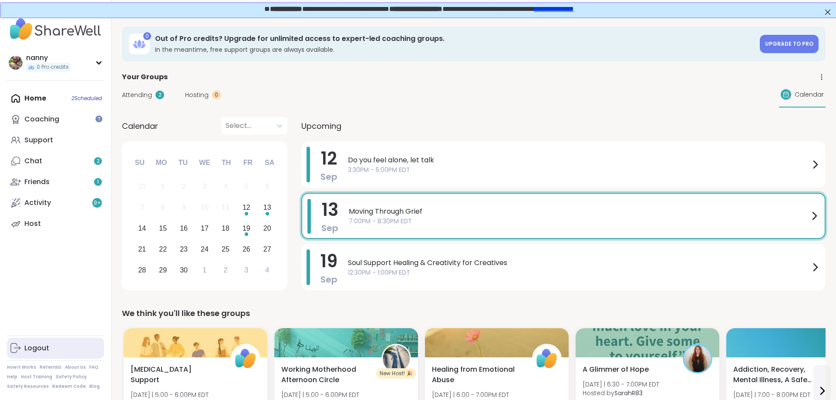
click at [24, 349] on div "Logout" at bounding box center [36, 349] width 25 height 10
